Goal: Share content

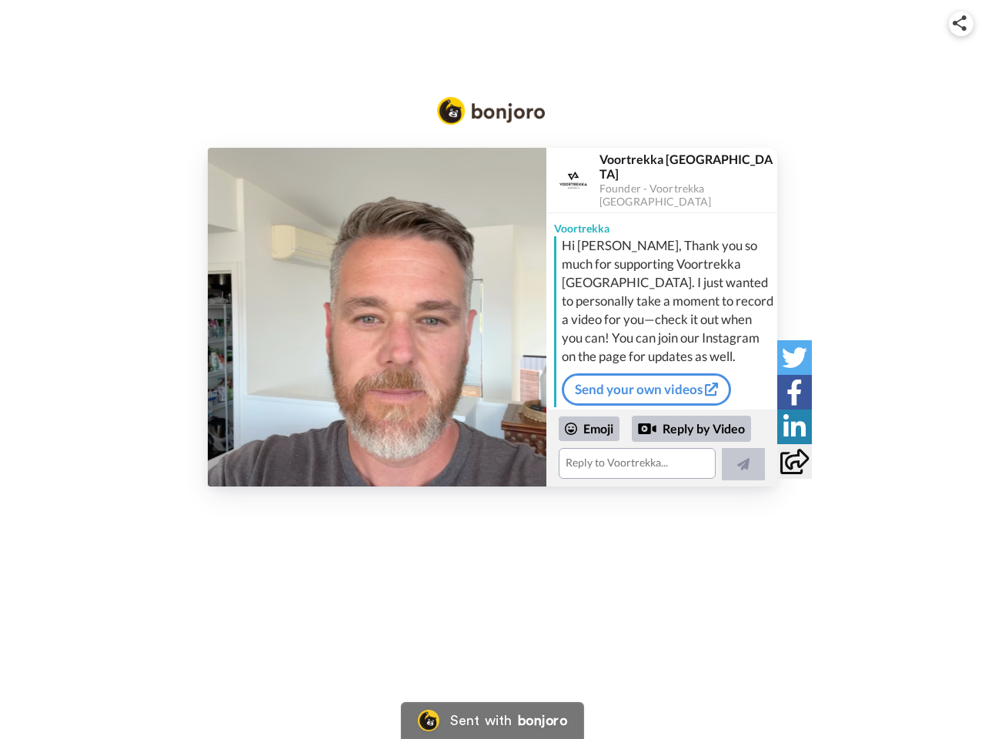
click at [961, 23] on img at bounding box center [960, 22] width 14 height 15
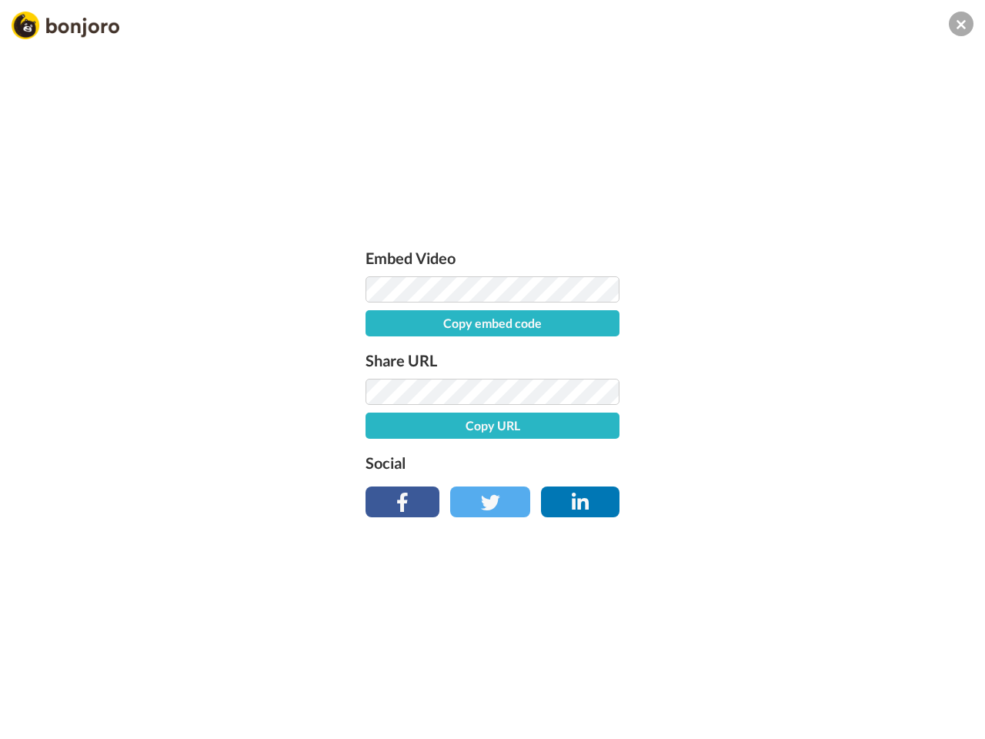
click at [377, 317] on button "Copy embed code" at bounding box center [493, 323] width 254 height 26
click at [662, 448] on div "Embed Video Embed code copied! Share URL Copy URL Social" at bounding box center [492, 452] width 985 height 739
click at [590, 429] on button "Copy URL" at bounding box center [493, 426] width 254 height 26
click at [692, 429] on div "Embed Video Embed code copied! Share URL URL copied! Social" at bounding box center [492, 452] width 985 height 739
click at [744, 464] on div "Embed Video Embed code copied! Share URL URL copied! Social" at bounding box center [492, 452] width 985 height 739
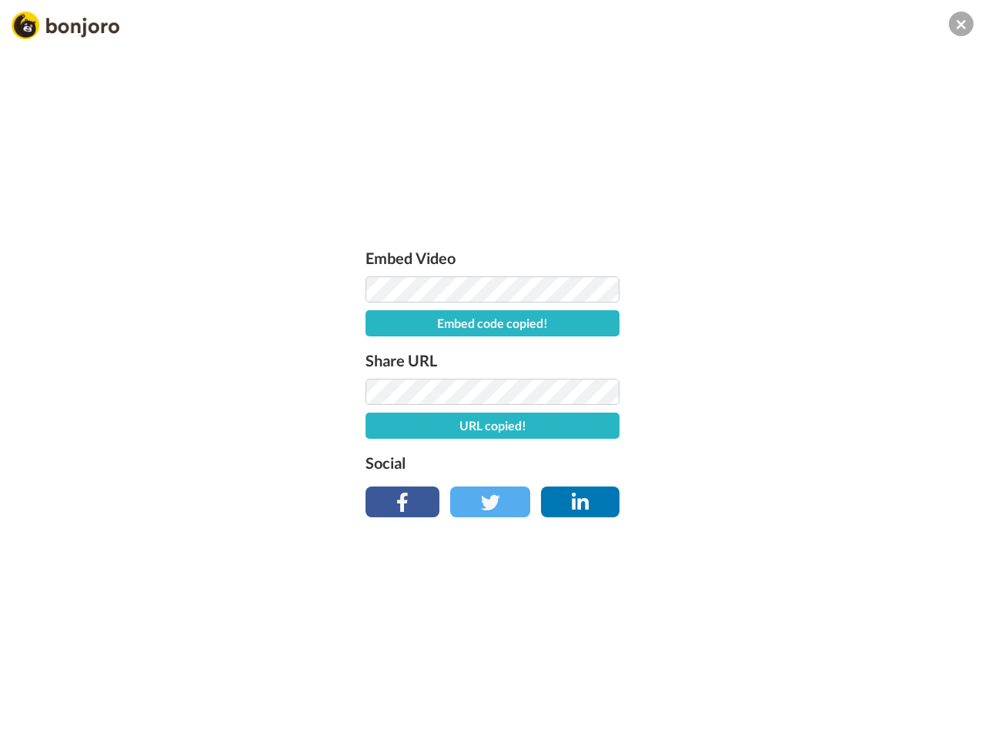
click at [794, 357] on div "Embed Video Embed code copied! Share URL URL copied! Social" at bounding box center [492, 452] width 985 height 739
click at [794, 392] on div "Embed Video Embed code copied! Share URL URL copied! Social" at bounding box center [492, 452] width 985 height 739
click at [794, 426] on div "Embed Video Embed code copied! Share URL URL copied! Social" at bounding box center [492, 452] width 985 height 739
click at [794, 461] on div "Embed Video Embed code copied! Share URL URL copied! Social" at bounding box center [492, 452] width 985 height 739
